Goal: Book appointment/travel/reservation

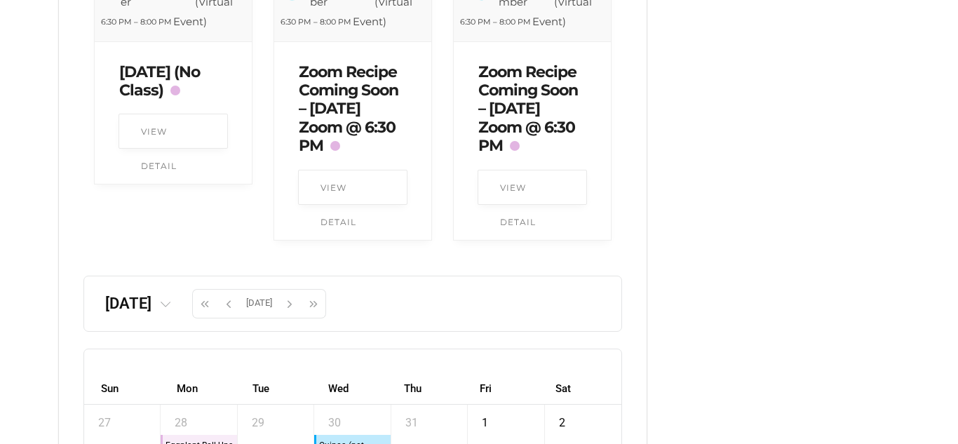
scroll to position [1301, 0]
click at [171, 311] on icon at bounding box center [165, 305] width 11 height 11
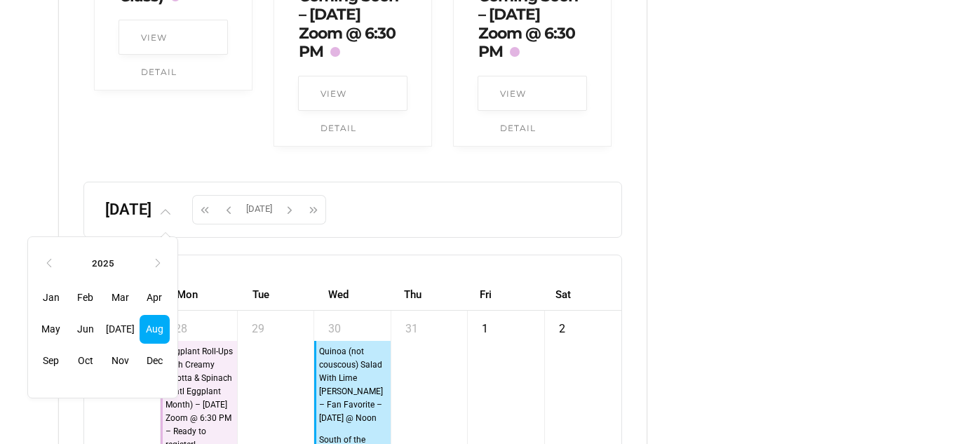
scroll to position [1407, 0]
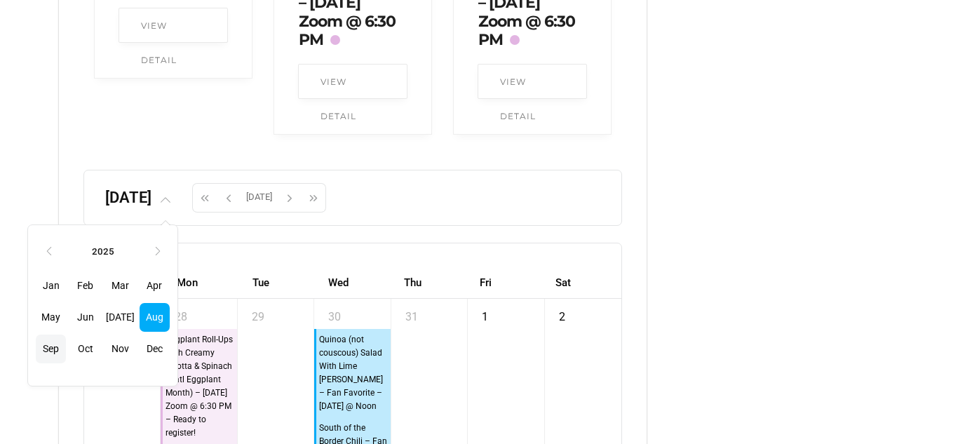
click at [66, 363] on span "Sep" at bounding box center [51, 349] width 30 height 29
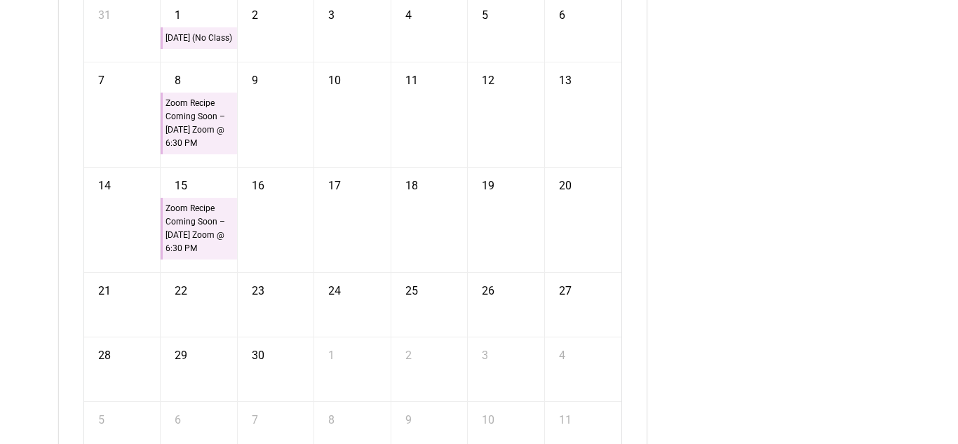
scroll to position [1715, 0]
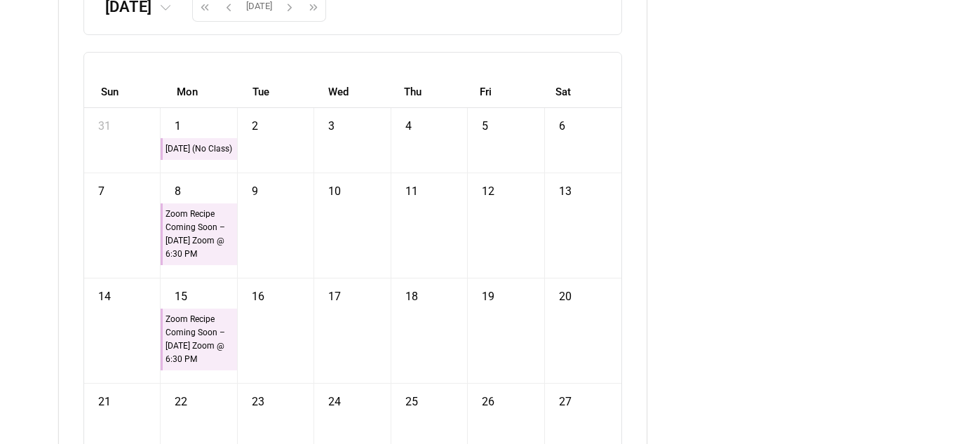
scroll to position [1596, 0]
click at [171, 16] on icon at bounding box center [165, 10] width 11 height 11
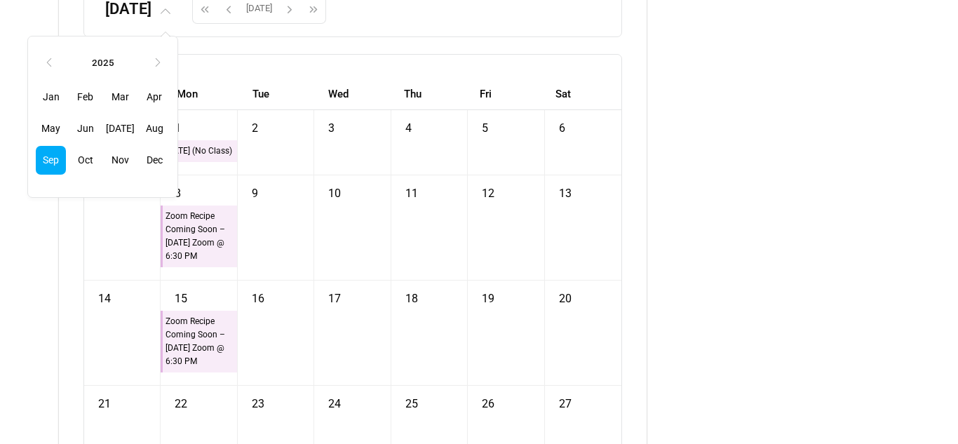
click at [100, 175] on span "Oct" at bounding box center [85, 160] width 30 height 29
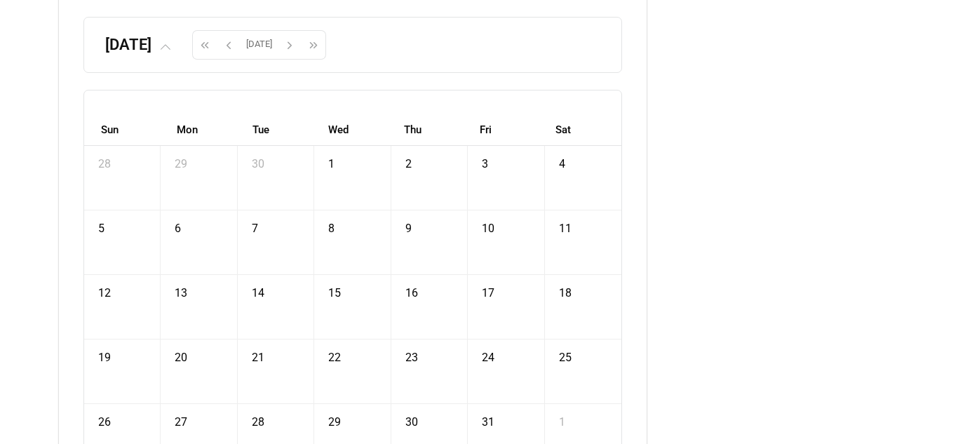
scroll to position [1560, 0]
click at [171, 53] on icon at bounding box center [165, 46] width 11 height 11
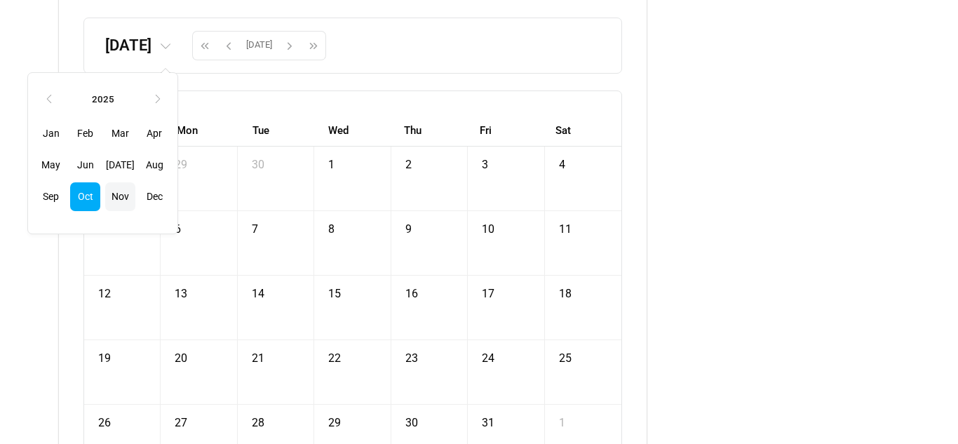
click at [135, 211] on span "Nov" at bounding box center [120, 196] width 30 height 29
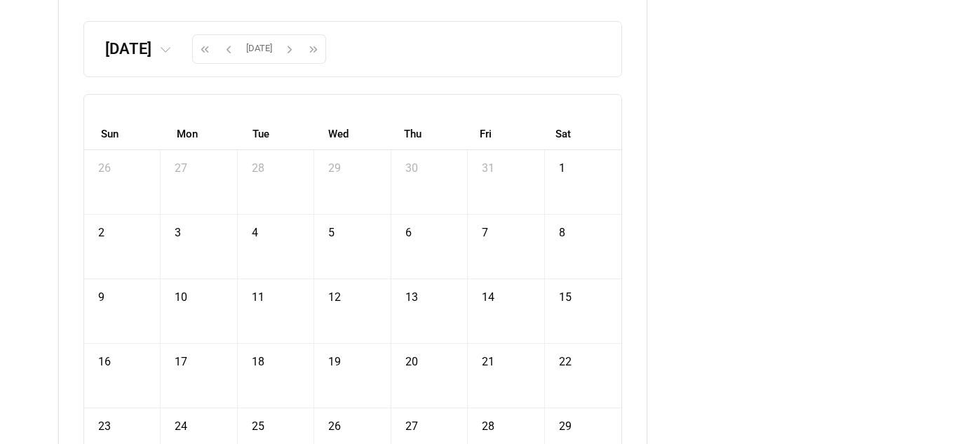
scroll to position [1549, 0]
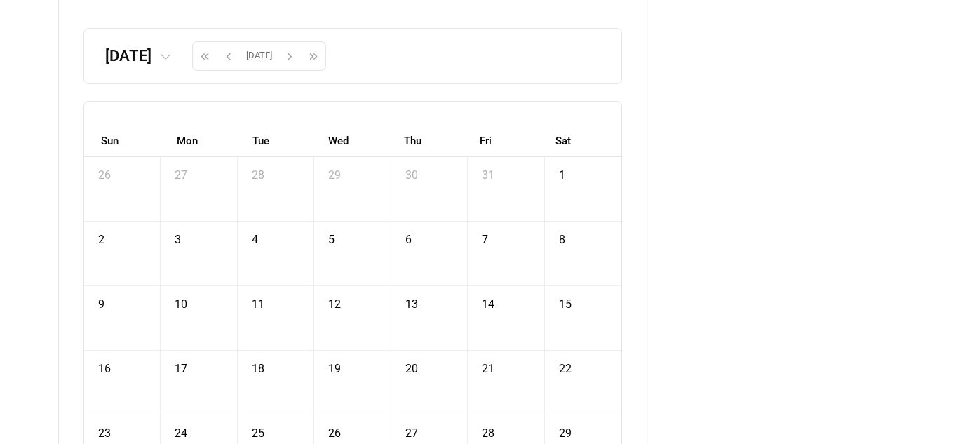
click at [171, 63] on icon at bounding box center [165, 57] width 11 height 11
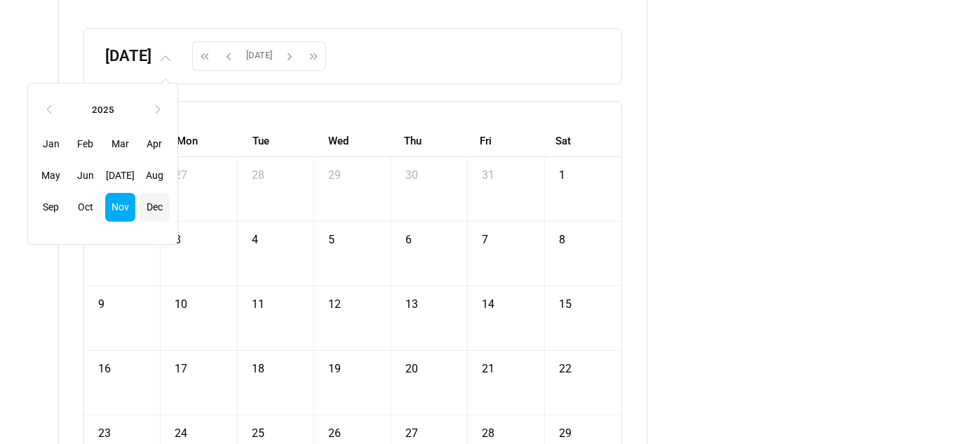
click at [170, 222] on span "Dec" at bounding box center [155, 207] width 30 height 29
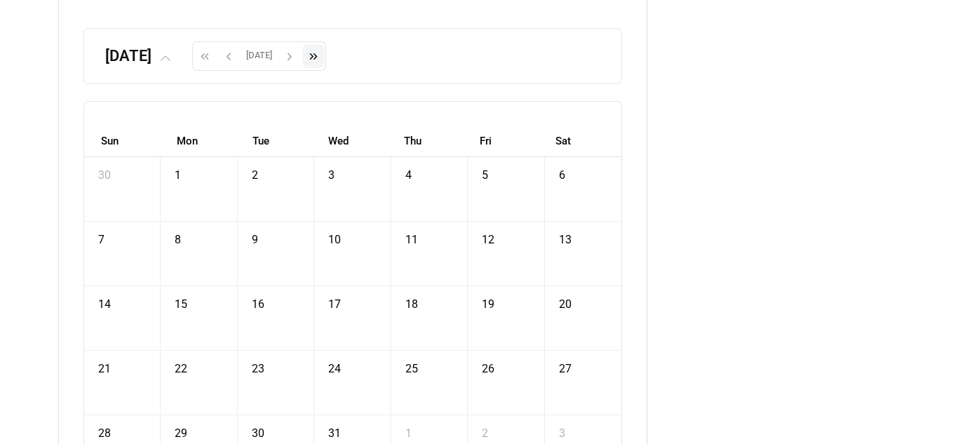
click at [324, 68] on span "button" at bounding box center [313, 56] width 21 height 24
click at [178, 65] on span at bounding box center [165, 56] width 27 height 18
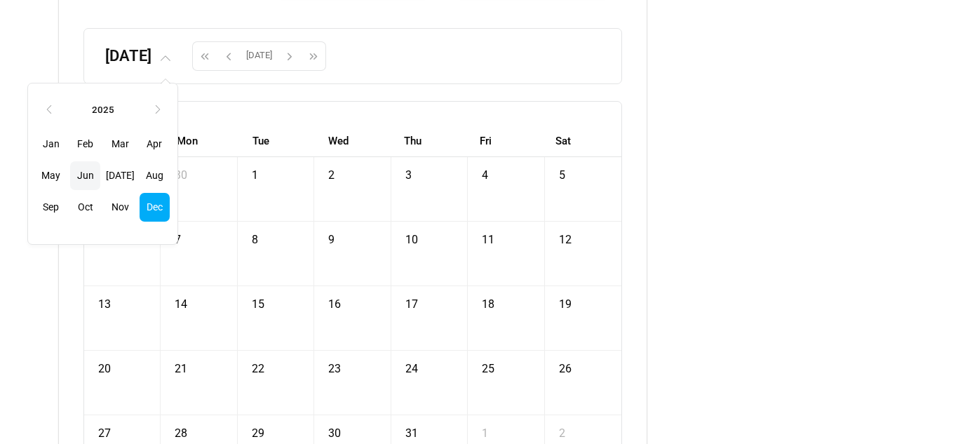
click at [100, 190] on span "Jun" at bounding box center [85, 175] width 30 height 29
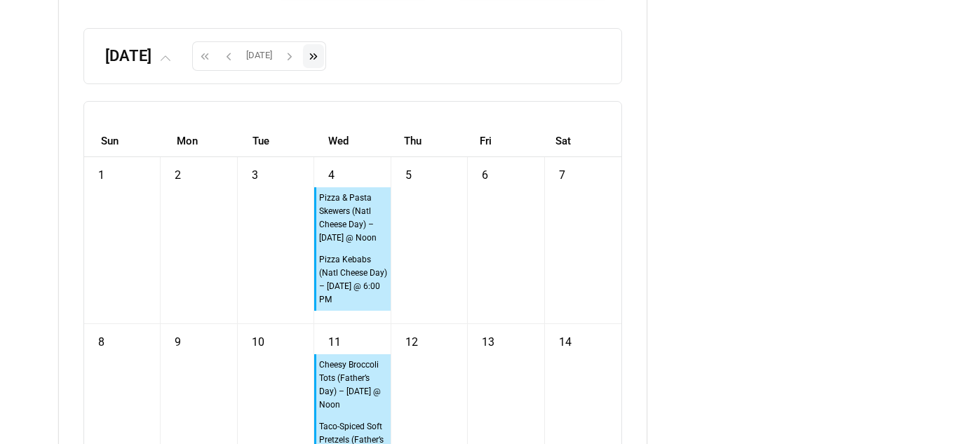
click at [324, 68] on span "button" at bounding box center [313, 56] width 21 height 24
